Goal: Information Seeking & Learning: Find specific page/section

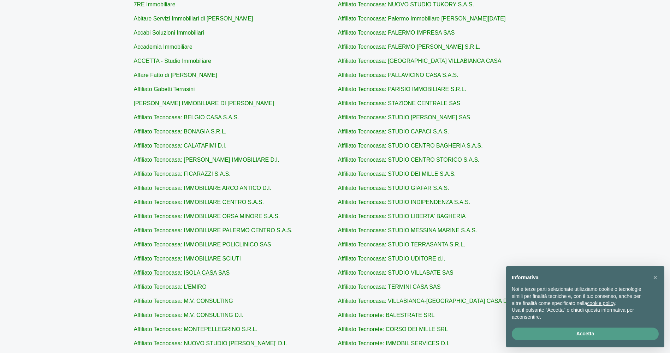
scroll to position [171, 0]
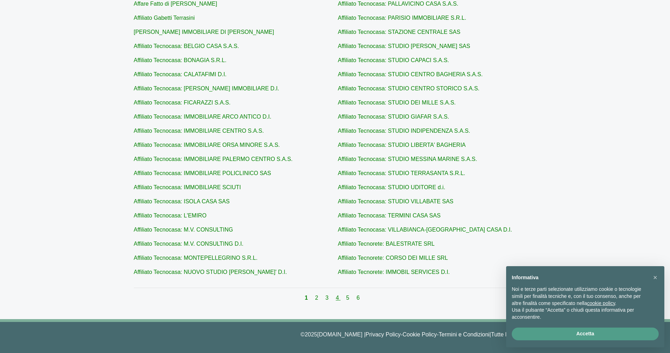
click at [336, 299] on link "4" at bounding box center [338, 298] width 5 height 6
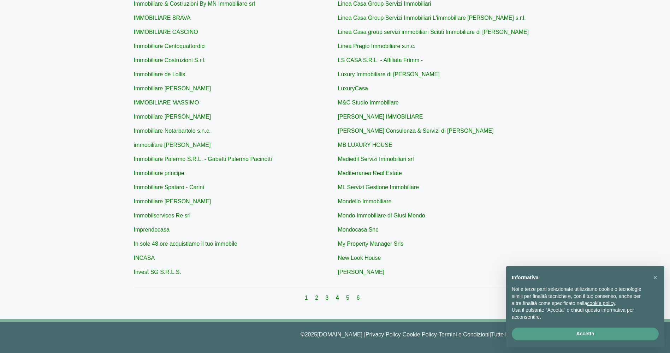
click at [320, 298] on div "1 2 3 4 5 6" at bounding box center [335, 298] width 402 height 8
click at [317, 299] on link "2" at bounding box center [317, 298] width 5 height 6
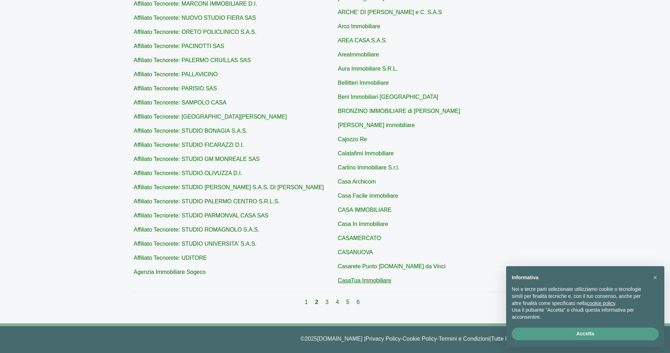
scroll to position [136, 0]
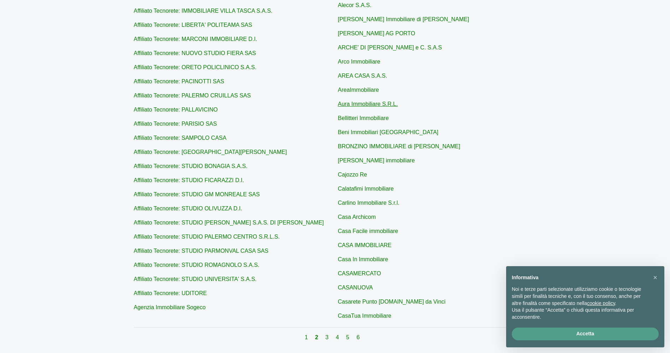
click at [347, 101] on link "Aura Immobiliare S.R.L." at bounding box center [368, 104] width 60 height 6
type input "Aura Immobiliare S.R.L."
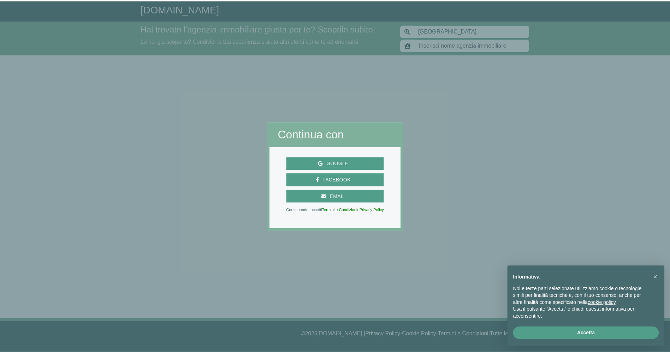
scroll to position [136, 0]
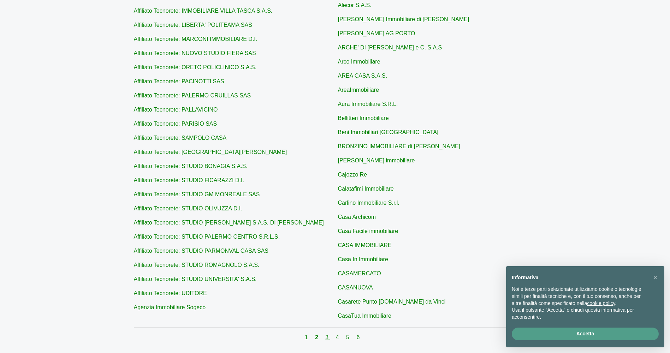
click at [328, 334] on link "3" at bounding box center [327, 337] width 5 height 6
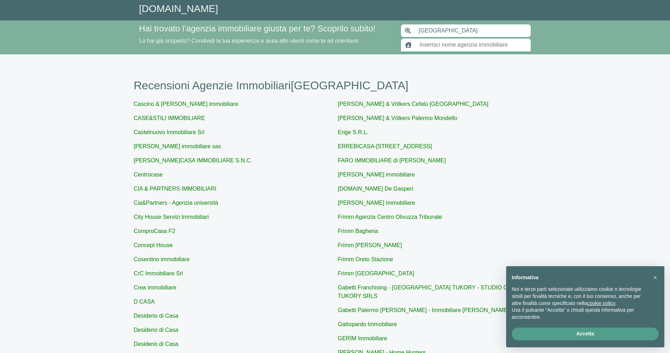
click at [435, 43] on input "text" at bounding box center [473, 44] width 116 height 13
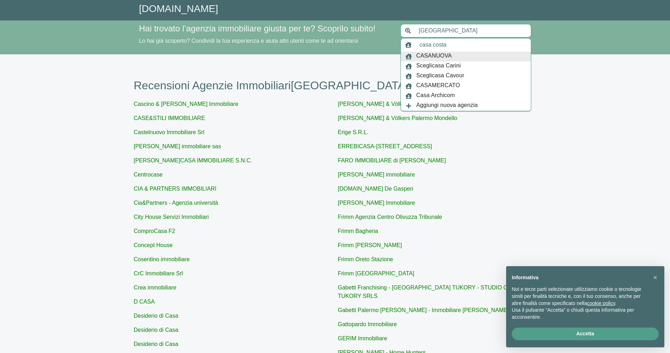
click at [432, 46] on input "casa costa" at bounding box center [473, 44] width 116 height 13
click at [454, 45] on input "casa costa" at bounding box center [473, 44] width 116 height 13
type input "CASANUOVA"
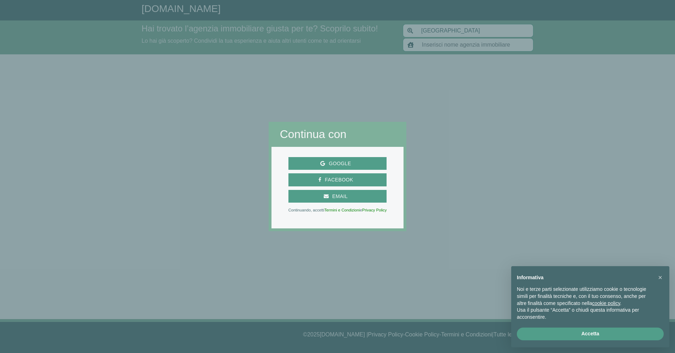
click at [390, 128] on h2 "Continua con" at bounding box center [337, 133] width 115 height 13
click at [355, 161] on span "Google" at bounding box center [337, 163] width 93 height 9
click at [661, 275] on span "×" at bounding box center [660, 278] width 4 height 8
